Goal: Task Accomplishment & Management: Use online tool/utility

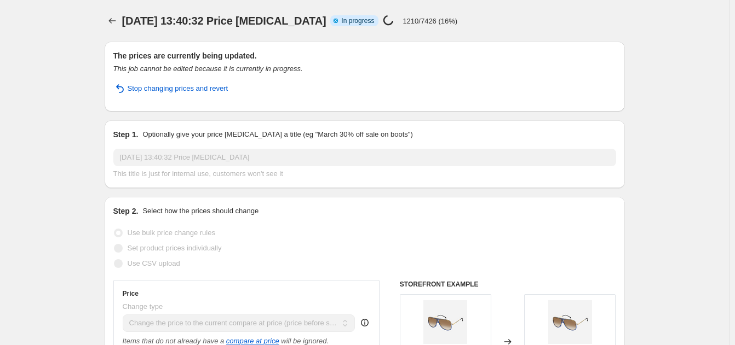
select select "ecap"
select select "collection"
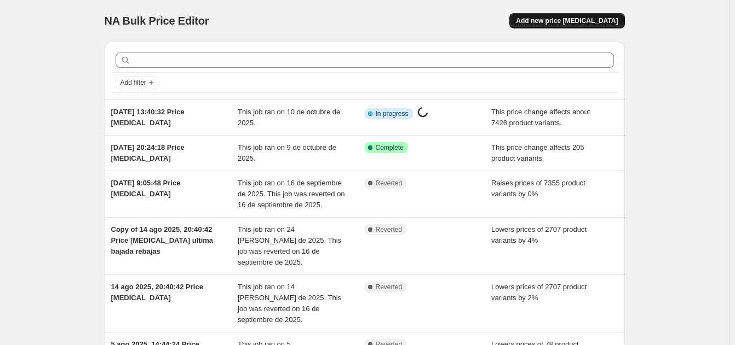
click at [588, 22] on span "Add new price [MEDICAL_DATA]" at bounding box center [567, 20] width 102 height 9
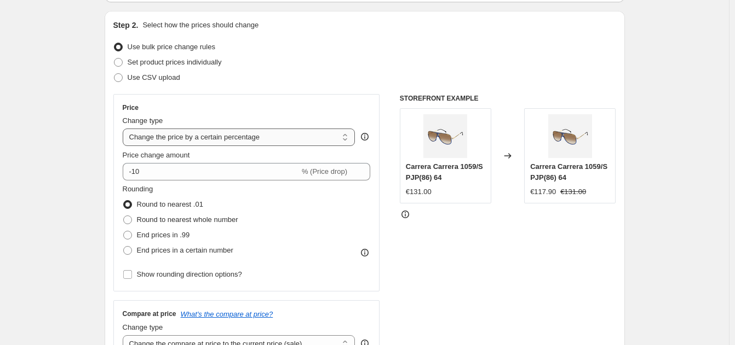
scroll to position [110, 0]
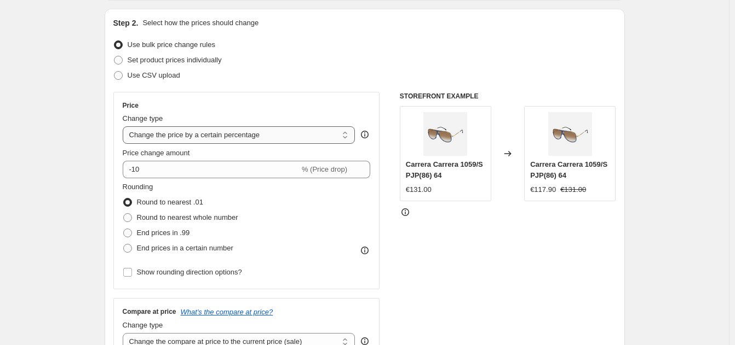
click at [267, 136] on select "Change the price to a certain amount Change the price by a certain amount Chang…" at bounding box center [239, 135] width 233 height 18
select select "to"
click at [125, 126] on select "Change the price to a certain amount Change the price by a certain amount Chang…" at bounding box center [239, 135] width 233 height 18
type input "80.00"
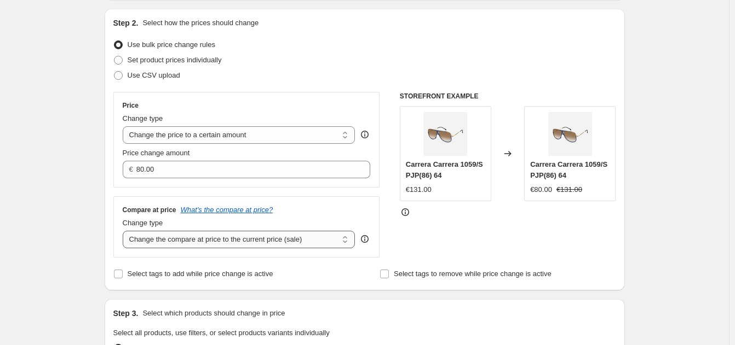
click at [283, 242] on select "Change the compare at price to the current price (sale) Change the compare at p…" at bounding box center [239, 240] width 233 height 18
select select "remove"
click at [125, 232] on select "Change the compare at price to the current price (sale) Change the compare at p…" at bounding box center [239, 240] width 233 height 18
click at [252, 136] on select "Change the price to a certain amount Change the price by a certain amount Chang…" at bounding box center [239, 135] width 233 height 18
select select "percentage"
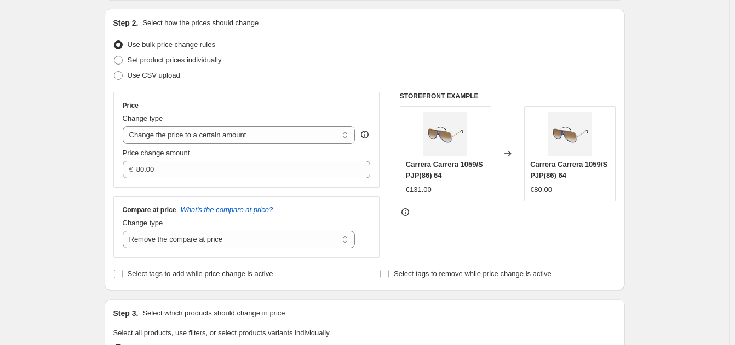
click at [125, 126] on select "Change the price to a certain amount Change the price by a certain amount Chang…" at bounding box center [239, 135] width 233 height 18
type input "-15"
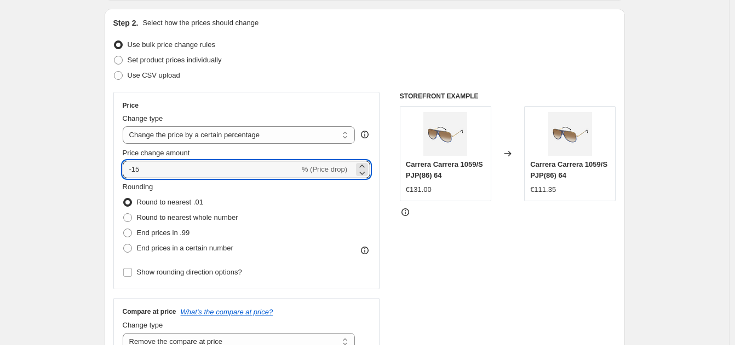
drag, startPoint x: 142, startPoint y: 169, endPoint x: 116, endPoint y: 166, distance: 25.9
click at [116, 166] on div "Price Change type Change the price to a certain amount Change the price by a ce…" at bounding box center [246, 191] width 267 height 198
type input "0"
drag, startPoint x: 143, startPoint y: 170, endPoint x: 130, endPoint y: 171, distance: 13.2
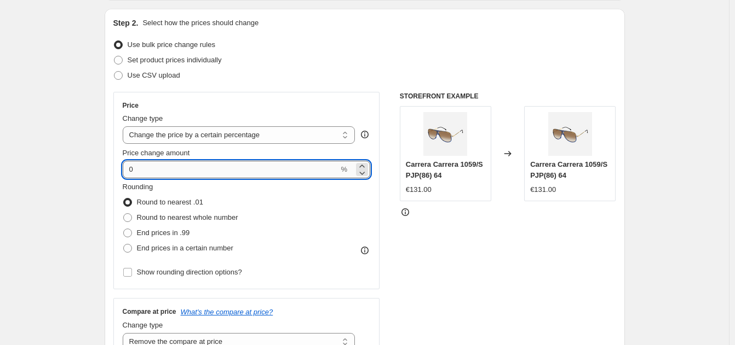
click at [130, 171] on input "0" at bounding box center [231, 170] width 216 height 18
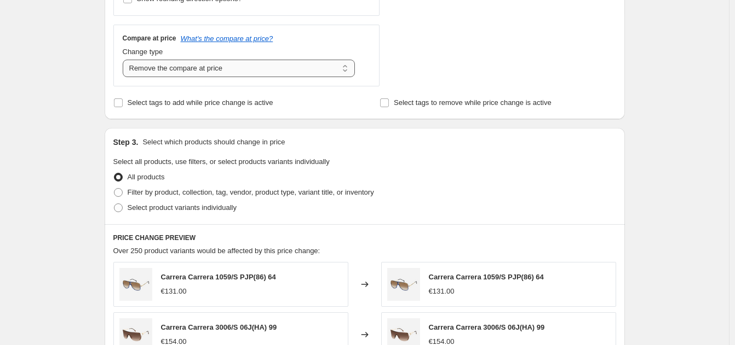
scroll to position [438, 0]
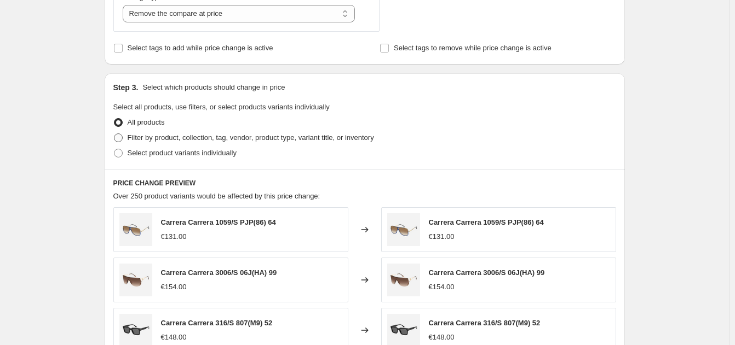
type input "-20"
click at [122, 140] on span at bounding box center [118, 138] width 9 height 9
click at [114, 134] on input "Filter by product, collection, tag, vendor, product type, variant title, or inv…" at bounding box center [114, 134] width 1 height 1
radio input "true"
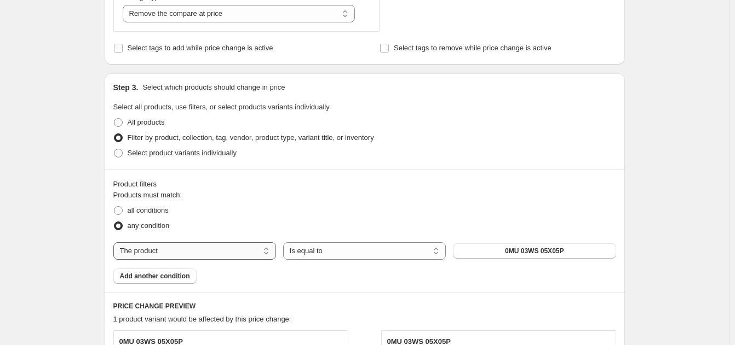
click at [237, 251] on select "The product The product's collection The product's tag The product's vendor The…" at bounding box center [194, 252] width 163 height 18
select select "collection"
click at [518, 253] on button "Accessories" at bounding box center [534, 251] width 163 height 15
click at [181, 278] on span "Add another condition" at bounding box center [155, 276] width 70 height 9
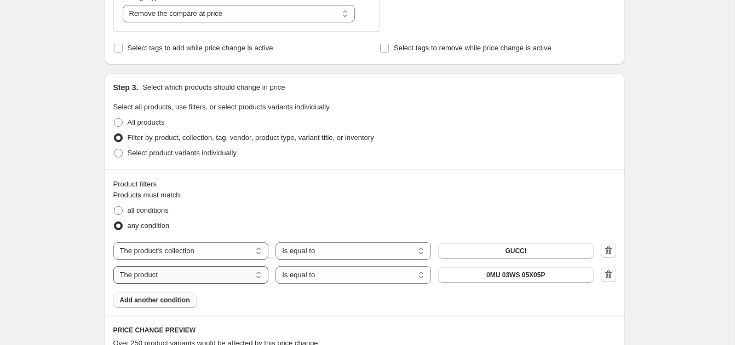
click at [200, 278] on select "The product The product's collection The product's tag The product's vendor The…" at bounding box center [190, 276] width 155 height 18
select select "collection"
click at [531, 279] on span "Accessories" at bounding box center [515, 275] width 39 height 9
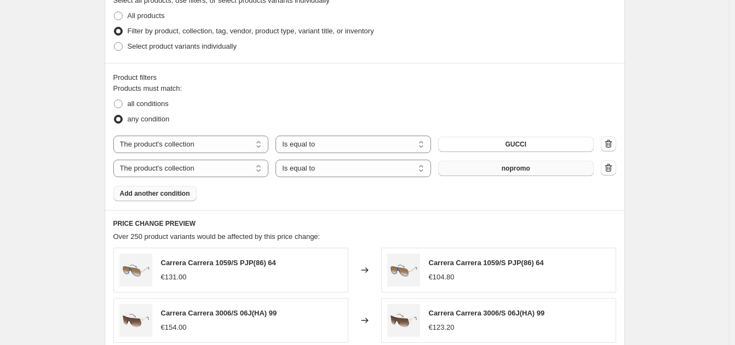
scroll to position [548, 0]
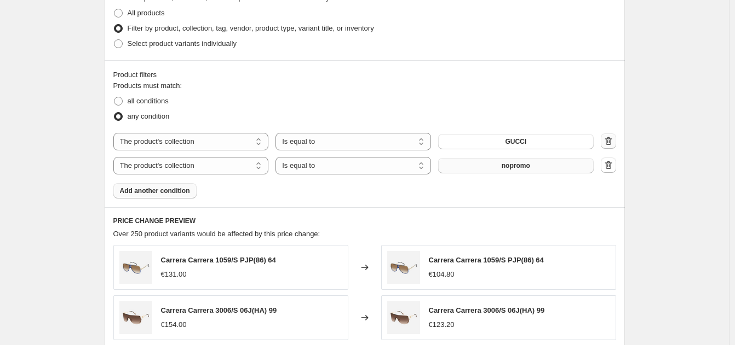
click at [608, 142] on icon "button" at bounding box center [607, 141] width 7 height 8
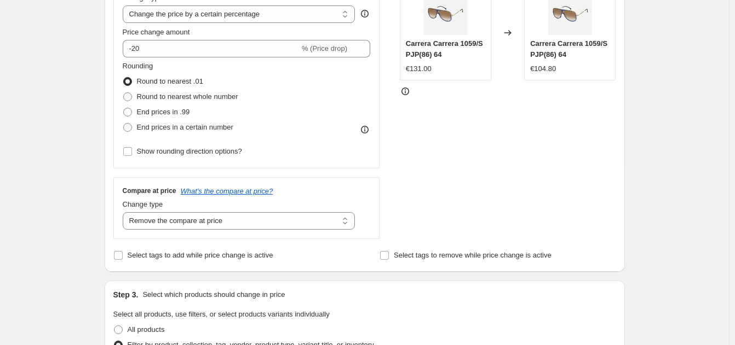
scroll to position [219, 0]
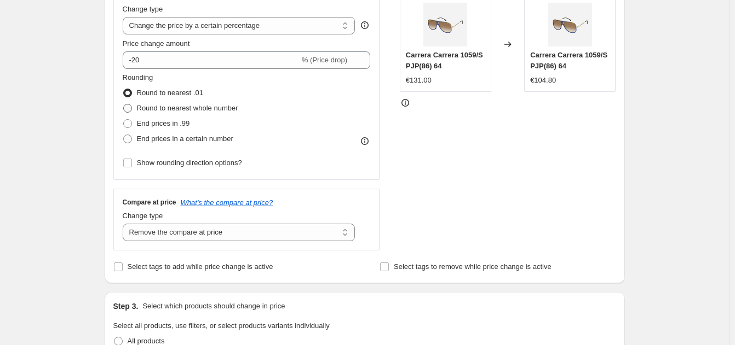
click at [131, 107] on span at bounding box center [127, 108] width 9 height 9
click at [124, 105] on input "Round to nearest whole number" at bounding box center [123, 104] width 1 height 1
radio input "true"
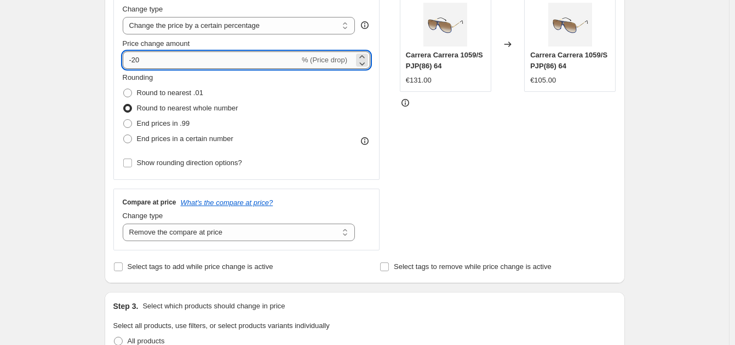
drag, startPoint x: 145, startPoint y: 55, endPoint x: 136, endPoint y: 56, distance: 8.9
click at [136, 56] on input "-20" at bounding box center [211, 60] width 177 height 18
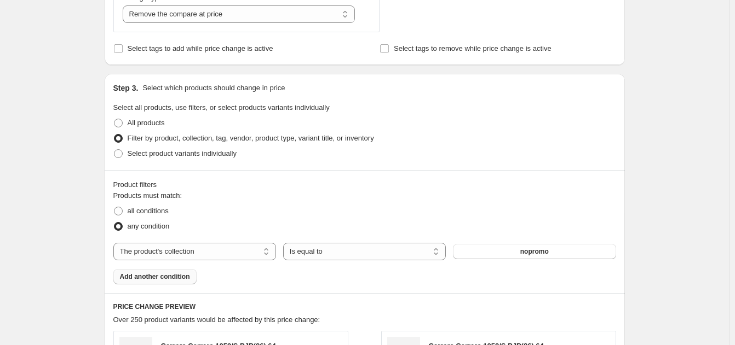
scroll to position [438, 0]
type input "-18"
click at [123, 209] on span at bounding box center [118, 210] width 9 height 9
click at [114, 207] on input "all conditions" at bounding box center [114, 206] width 1 height 1
radio input "true"
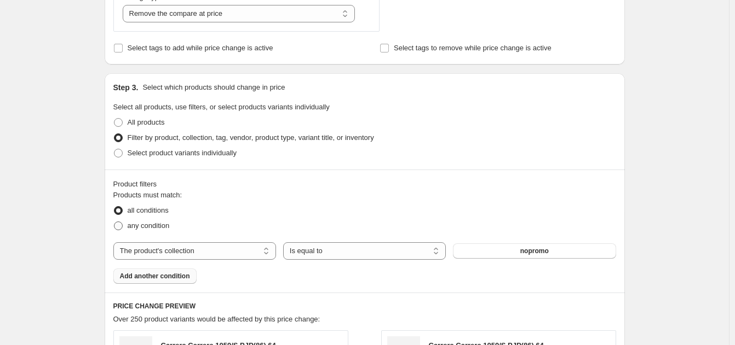
click at [122, 223] on span at bounding box center [118, 226] width 9 height 9
click at [114, 222] on input "any condition" at bounding box center [114, 222] width 1 height 1
radio input "true"
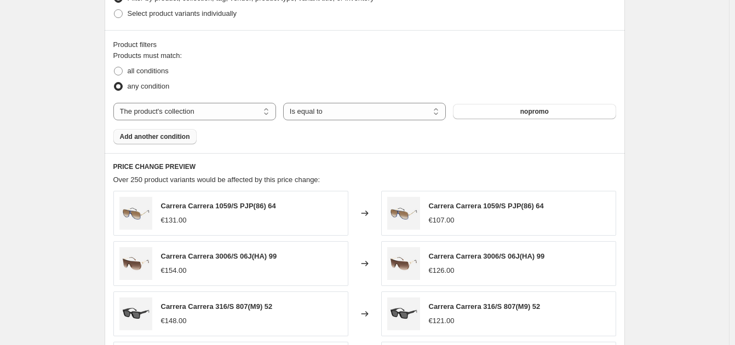
scroll to position [602, 0]
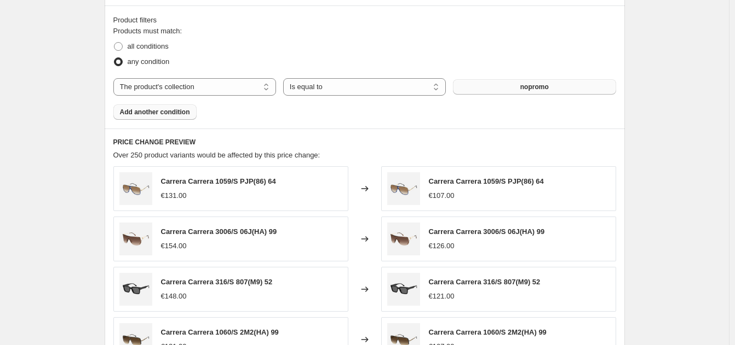
click at [569, 88] on button "nopromo" at bounding box center [534, 86] width 163 height 15
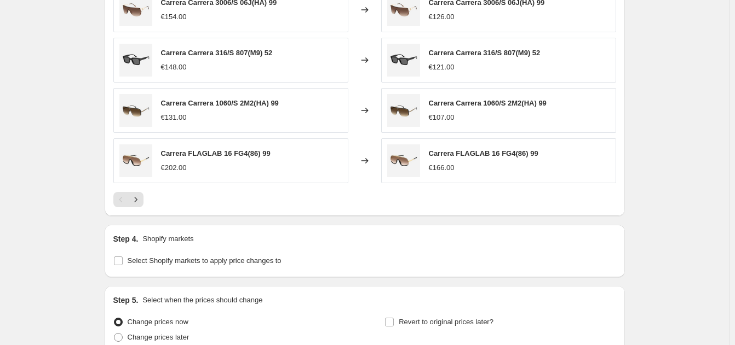
scroll to position [934, 0]
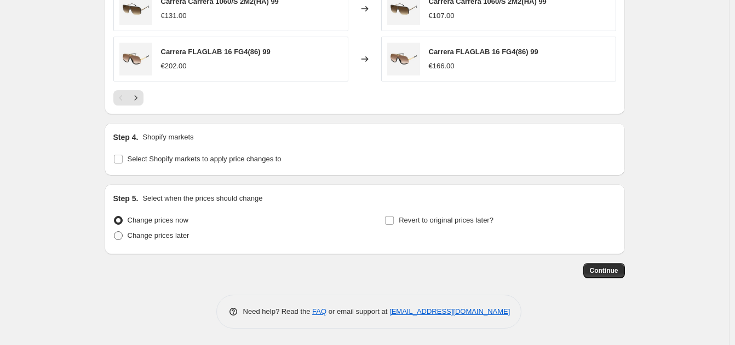
click at [122, 234] on span at bounding box center [118, 236] width 9 height 9
click at [114, 232] on input "Change prices later" at bounding box center [114, 232] width 1 height 1
radio input "true"
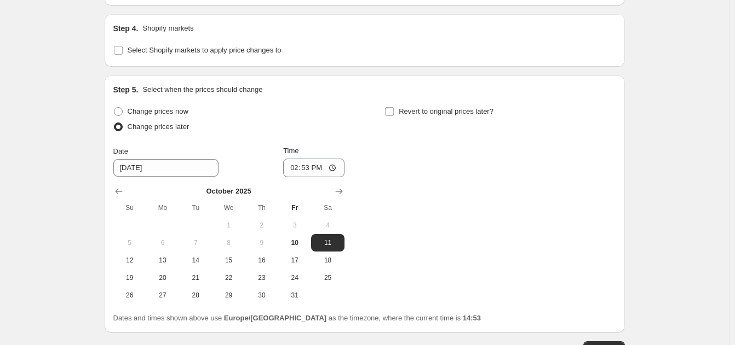
scroll to position [1044, 0]
click at [325, 166] on input "14:53" at bounding box center [313, 167] width 61 height 19
click at [335, 167] on input "14:53" at bounding box center [313, 167] width 61 height 19
type input "16:30"
click at [448, 244] on div "Change prices now Change prices later Date 10/11/2025 Time 16:30 October 2025 S…" at bounding box center [364, 203] width 503 height 200
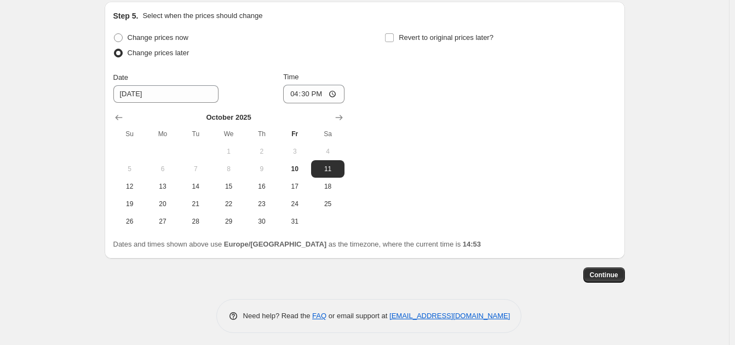
scroll to position [1121, 0]
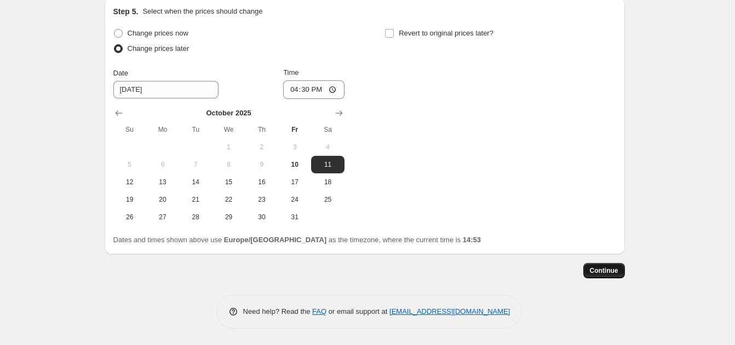
click at [604, 272] on span "Continue" at bounding box center [604, 271] width 28 height 9
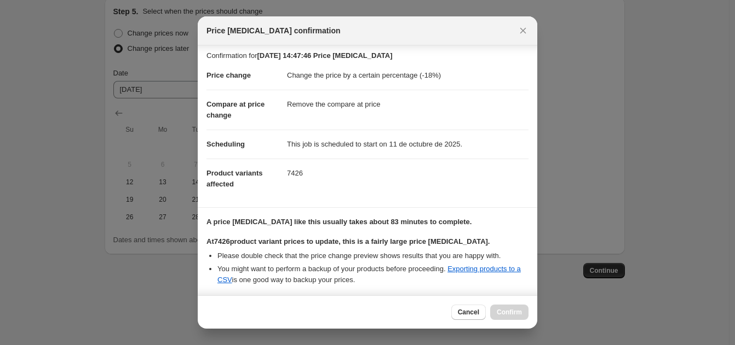
scroll to position [95, 0]
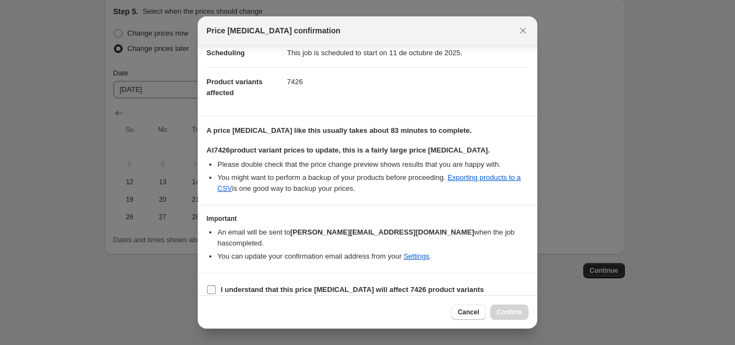
click at [215, 286] on input "I understand that this price change job will affect 7426 product variants" at bounding box center [211, 290] width 9 height 9
checkbox input "true"
click at [518, 312] on span "Confirm" at bounding box center [509, 312] width 25 height 9
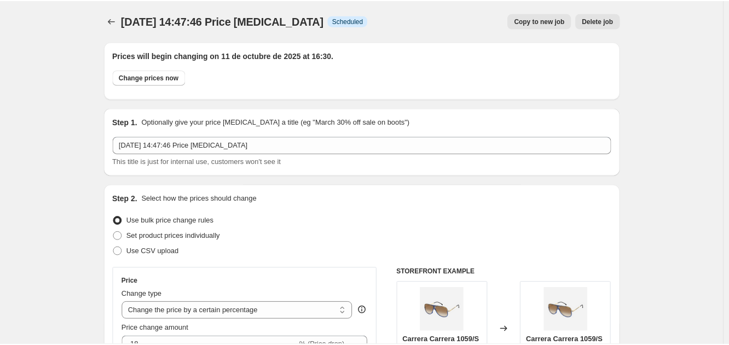
scroll to position [1121, 0]
